Goal: Check status: Check status

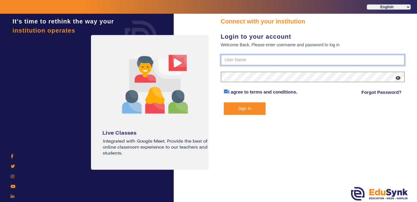
type input "9928895959"
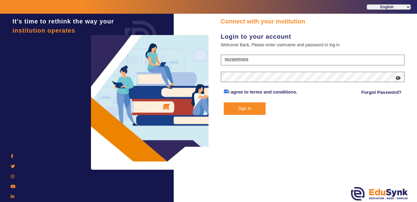
click at [243, 109] on button "Sign In" at bounding box center [245, 109] width 42 height 13
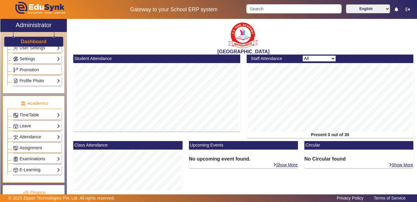
scroll to position [185, 0]
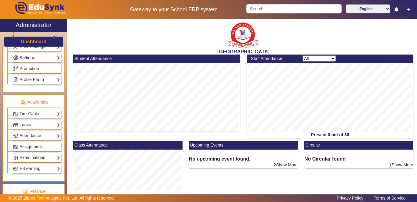
click at [37, 158] on link "Examinations" at bounding box center [36, 157] width 47 height 7
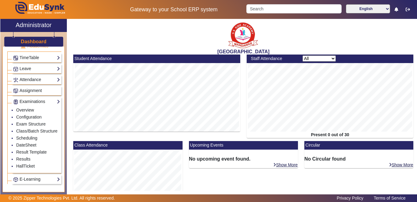
scroll to position [245, 0]
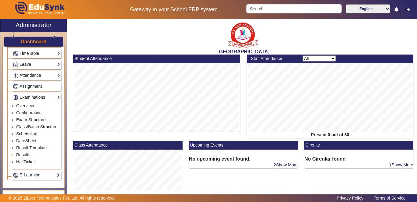
click at [25, 157] on link "Results" at bounding box center [23, 155] width 14 height 5
click at [18, 157] on link "Results" at bounding box center [23, 155] width 14 height 5
click at [20, 157] on link "Results" at bounding box center [23, 155] width 14 height 5
click at [23, 157] on link "Results" at bounding box center [23, 155] width 14 height 5
click at [26, 157] on link "Results" at bounding box center [23, 155] width 14 height 5
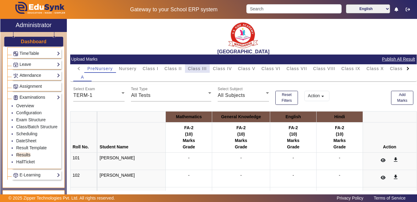
click at [197, 69] on span "Class III" at bounding box center [197, 69] width 19 height 4
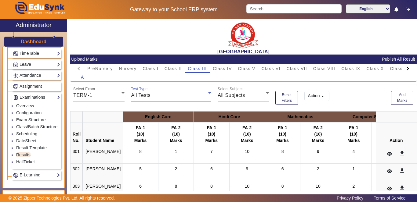
click at [201, 97] on div "All Tests" at bounding box center [169, 95] width 77 height 7
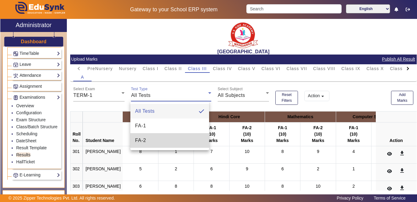
click at [181, 138] on mat-option "FA-2" at bounding box center [169, 140] width 79 height 15
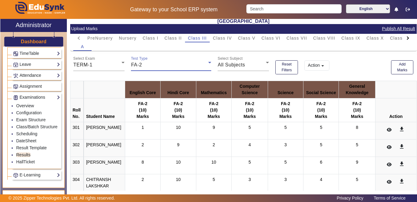
scroll to position [32, 0]
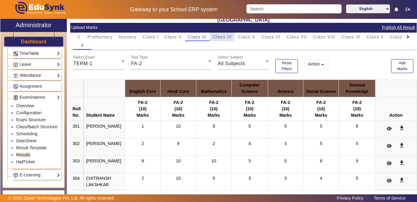
click at [225, 38] on span "Class IV" at bounding box center [222, 37] width 19 height 4
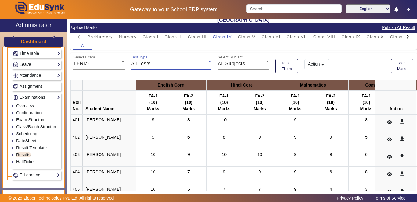
click at [200, 65] on div "All Tests" at bounding box center [169, 63] width 77 height 7
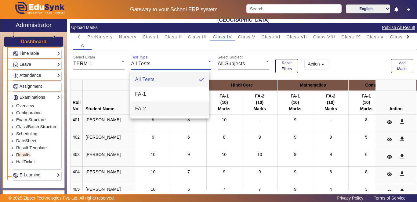
click at [180, 109] on mat-option "FA-2" at bounding box center [169, 109] width 79 height 15
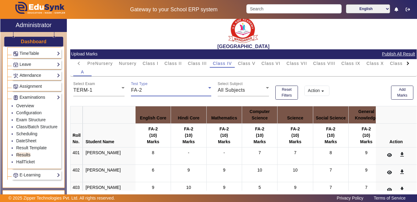
scroll to position [0, 0]
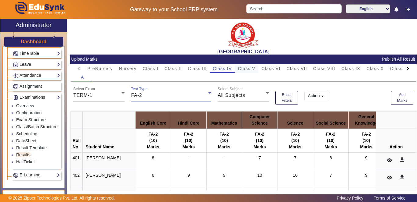
click at [247, 67] on span "Class V" at bounding box center [246, 69] width 17 height 4
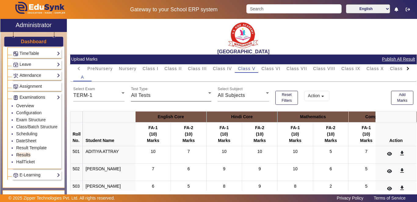
click at [206, 96] on icon at bounding box center [209, 92] width 7 height 7
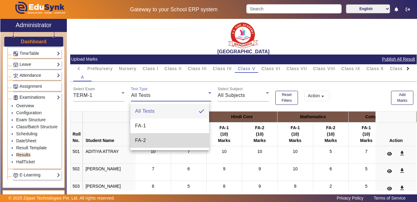
click at [185, 141] on mat-option "FA-2" at bounding box center [169, 140] width 79 height 15
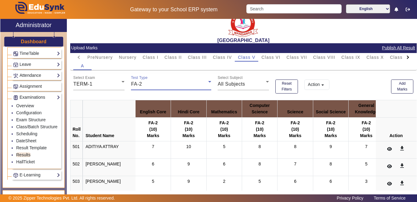
scroll to position [13, 0]
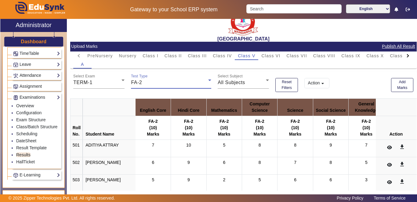
click at [206, 83] on icon at bounding box center [209, 80] width 7 height 7
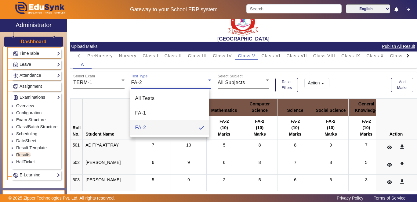
click at [201, 81] on div at bounding box center [208, 101] width 417 height 202
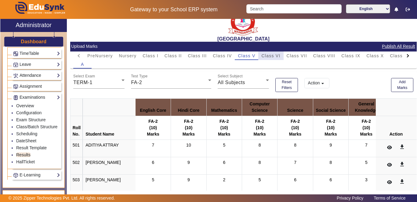
click at [275, 56] on span "Class VI" at bounding box center [270, 56] width 19 height 4
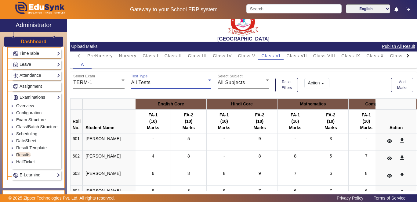
click at [206, 83] on icon at bounding box center [209, 80] width 7 height 7
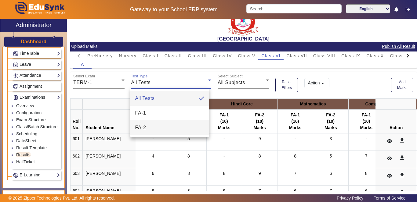
click at [179, 128] on mat-option "FA-2" at bounding box center [169, 128] width 79 height 15
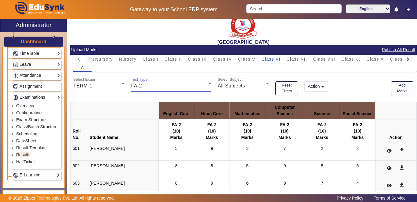
scroll to position [7, 0]
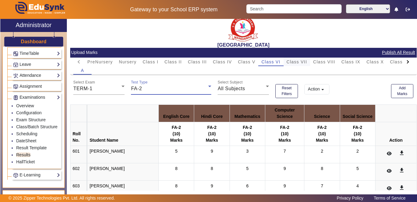
click at [293, 60] on span "Class VII" at bounding box center [297, 62] width 20 height 4
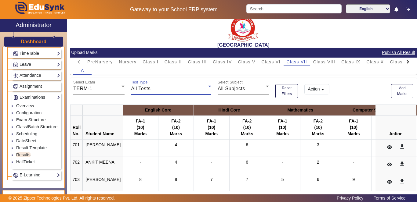
click at [204, 90] on div "All Tests" at bounding box center [169, 88] width 77 height 7
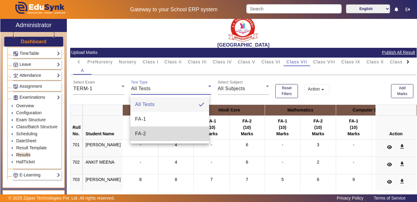
click at [195, 134] on mat-option "FA-2" at bounding box center [169, 134] width 79 height 15
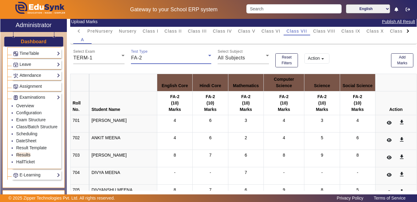
scroll to position [38, 0]
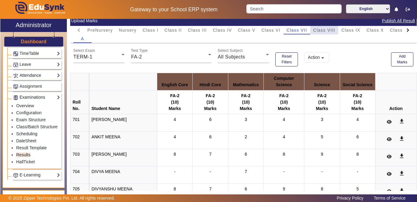
click at [321, 29] on span "Class VIII" at bounding box center [324, 30] width 22 height 4
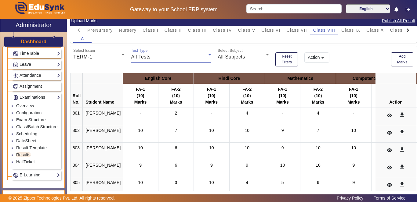
click at [205, 60] on div "All Tests" at bounding box center [169, 56] width 77 height 7
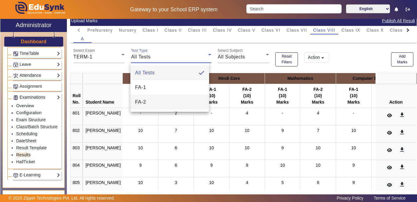
click at [199, 100] on mat-option "FA-2" at bounding box center [169, 102] width 79 height 15
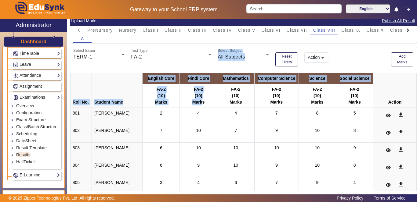
drag, startPoint x: 199, startPoint y: 100, endPoint x: 199, endPoint y: 62, distance: 38.5
click at [199, 62] on div "Test Type FA-2" at bounding box center [171, 54] width 80 height 17
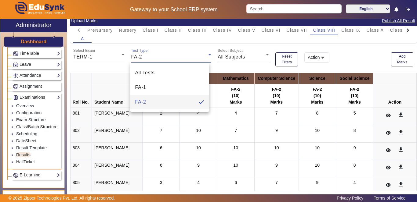
click at [205, 60] on div at bounding box center [208, 101] width 417 height 202
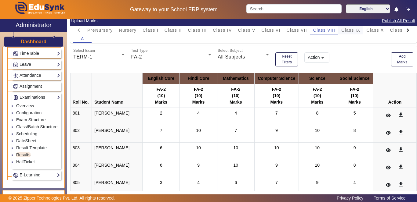
click at [352, 28] on span "Class IX" at bounding box center [350, 30] width 19 height 4
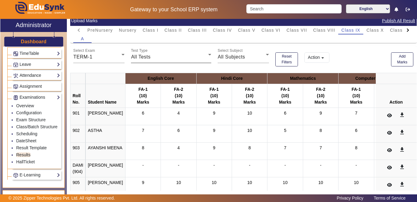
click at [205, 59] on div "All Tests" at bounding box center [169, 56] width 77 height 7
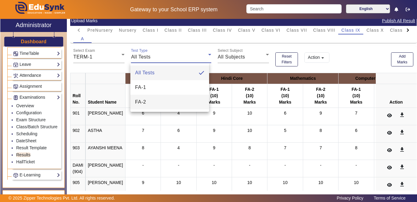
click at [197, 100] on mat-option "FA-2" at bounding box center [169, 102] width 79 height 15
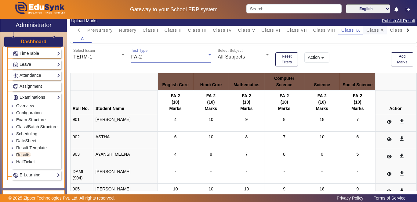
click at [372, 29] on span "Class X" at bounding box center [374, 30] width 17 height 4
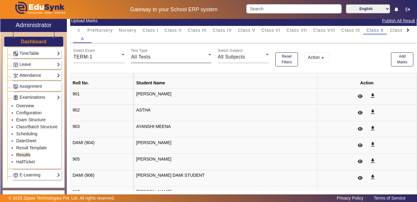
click at [202, 56] on div "All Tests" at bounding box center [169, 56] width 77 height 7
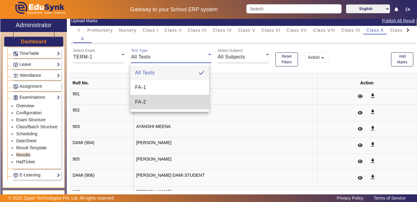
click at [194, 105] on mat-option "FA-2" at bounding box center [169, 102] width 79 height 15
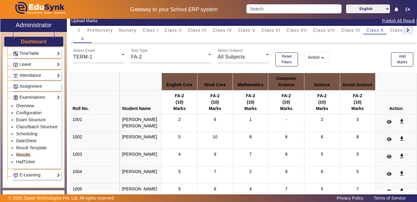
click at [406, 30] on div at bounding box center [407, 29] width 3 height 3
click at [319, 32] on span "Class XI" at bounding box center [316, 30] width 19 height 4
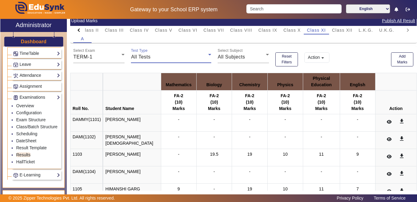
click at [192, 58] on div "All Tests" at bounding box center [169, 56] width 77 height 7
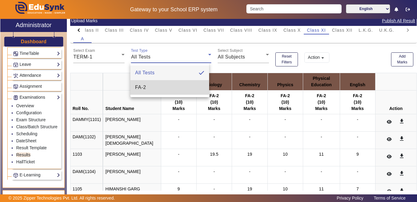
click at [186, 82] on mat-option "FA-2" at bounding box center [169, 87] width 79 height 15
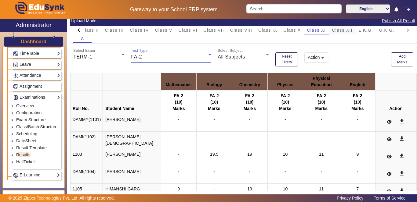
click at [342, 30] on span "Class XII" at bounding box center [342, 30] width 20 height 4
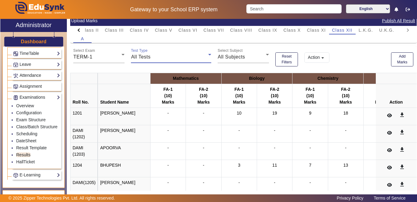
click at [193, 57] on div "All Tests" at bounding box center [169, 56] width 77 height 7
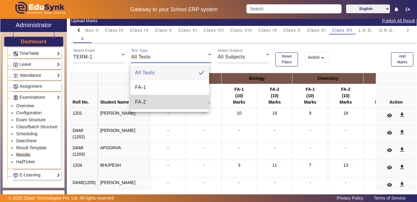
click at [186, 98] on mat-option "FA-2" at bounding box center [169, 102] width 79 height 15
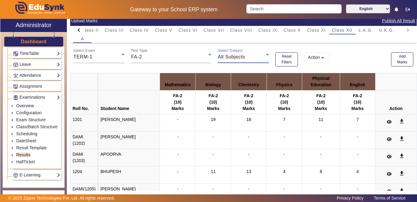
click at [256, 58] on div "All Subjects" at bounding box center [242, 56] width 48 height 7
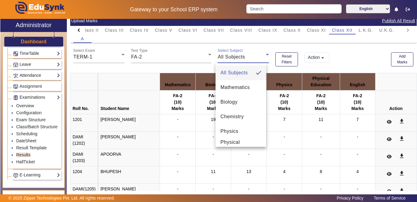
click at [193, 49] on div at bounding box center [208, 101] width 417 height 202
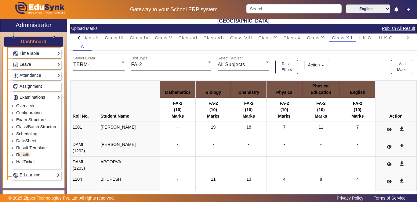
scroll to position [19, 0]
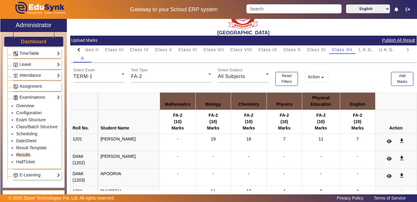
click at [78, 49] on div at bounding box center [78, 49] width 11 height 9
click at [173, 53] on span "Class II" at bounding box center [173, 49] width 17 height 9
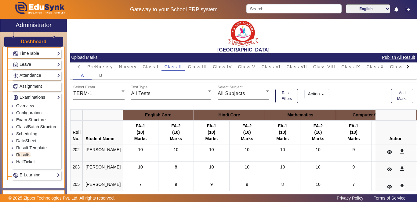
scroll to position [0, 0]
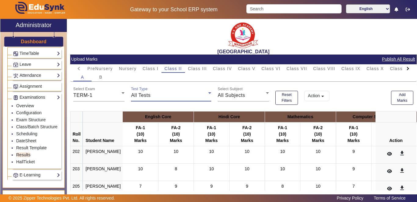
click at [206, 96] on icon at bounding box center [209, 92] width 7 height 7
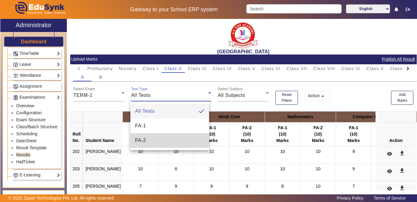
click at [181, 140] on mat-option "FA-2" at bounding box center [169, 140] width 79 height 15
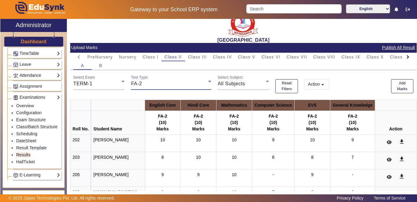
scroll to position [17, 0]
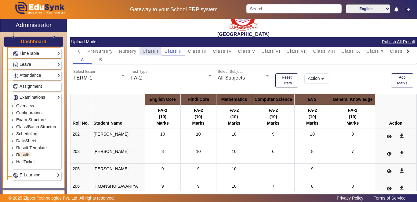
click at [155, 50] on span "Class I" at bounding box center [151, 51] width 16 height 4
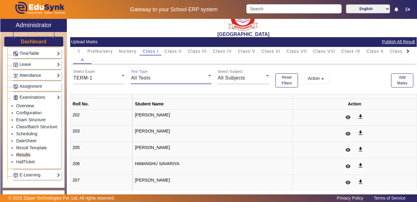
click at [206, 77] on icon at bounding box center [209, 75] width 7 height 7
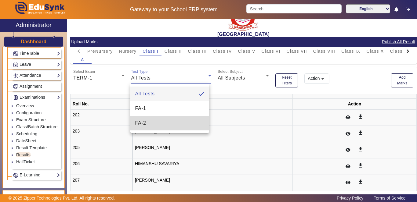
click at [194, 123] on mat-option "FA-2" at bounding box center [169, 123] width 79 height 15
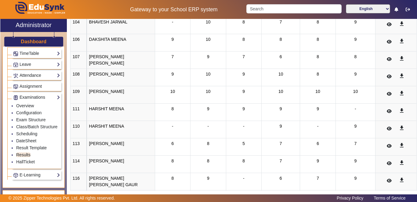
scroll to position [0, 0]
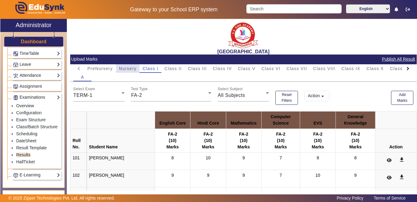
click at [123, 69] on span "Nursery" at bounding box center [128, 69] width 18 height 4
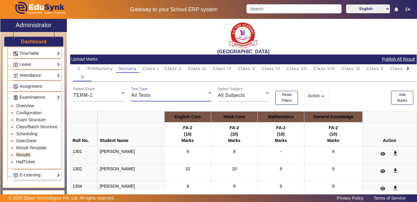
click at [194, 95] on div "All Tests" at bounding box center [169, 95] width 77 height 7
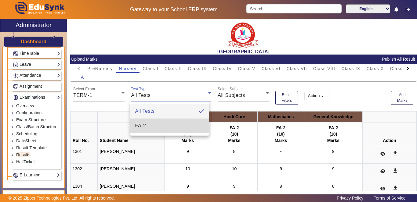
click at [179, 125] on mat-option "FA-2" at bounding box center [169, 126] width 79 height 15
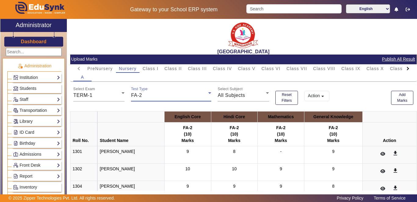
click at [406, 70] on div at bounding box center [407, 68] width 3 height 3
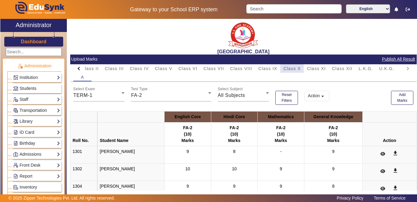
click at [295, 67] on span "Class X" at bounding box center [291, 69] width 17 height 4
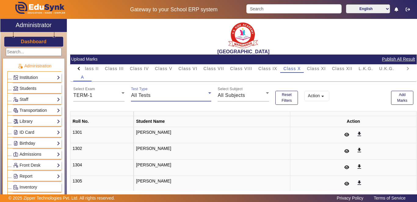
click at [206, 94] on icon at bounding box center [209, 92] width 7 height 7
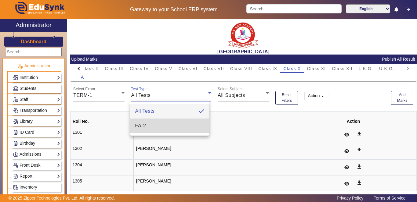
click at [163, 124] on mat-option "FA-2" at bounding box center [169, 126] width 79 height 15
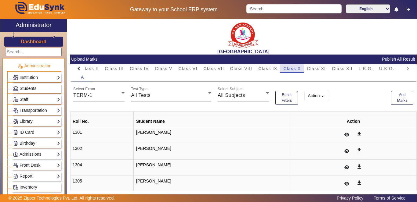
click at [292, 67] on span "Class X" at bounding box center [291, 69] width 17 height 4
click at [318, 67] on span "Class XI" at bounding box center [316, 69] width 19 height 4
click at [294, 67] on span "Class X" at bounding box center [291, 69] width 17 height 4
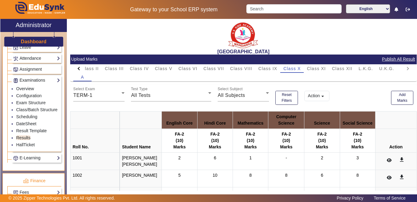
click at [330, 38] on div "[GEOGRAPHIC_DATA]" at bounding box center [243, 37] width 346 height 36
